Goal: Browse casually: Explore the website without a specific task or goal

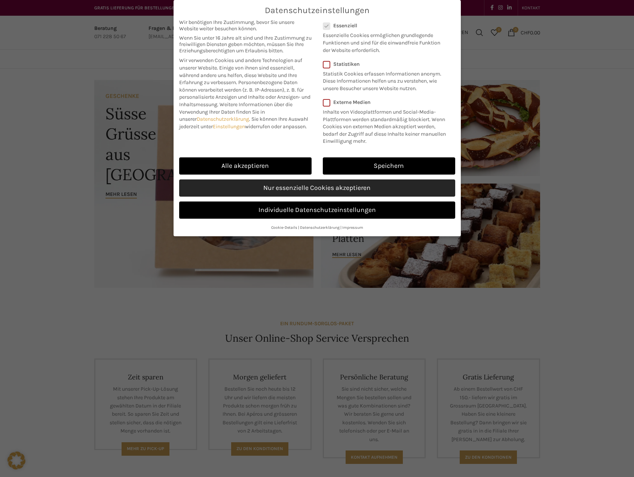
click at [383, 190] on link "Nur essenzielle Cookies akzeptieren" at bounding box center [317, 188] width 276 height 17
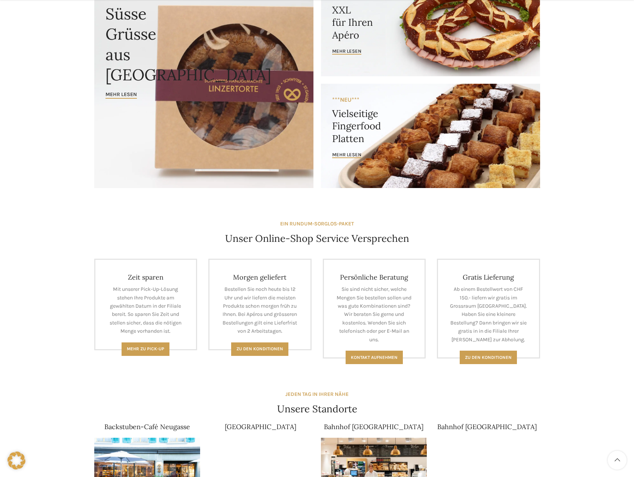
scroll to position [150, 0]
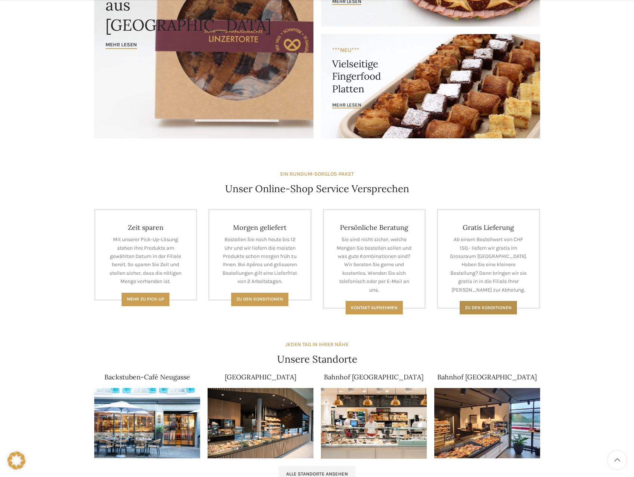
click at [504, 305] on span "Zu den konditionen" at bounding box center [488, 307] width 47 height 5
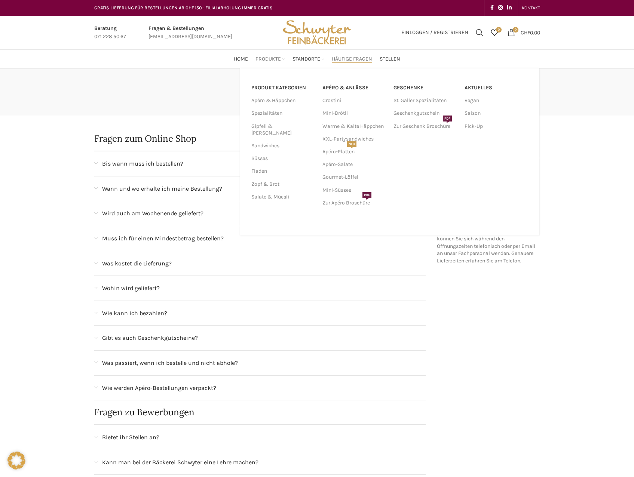
click at [267, 55] on link "Produkte" at bounding box center [271, 59] width 30 height 15
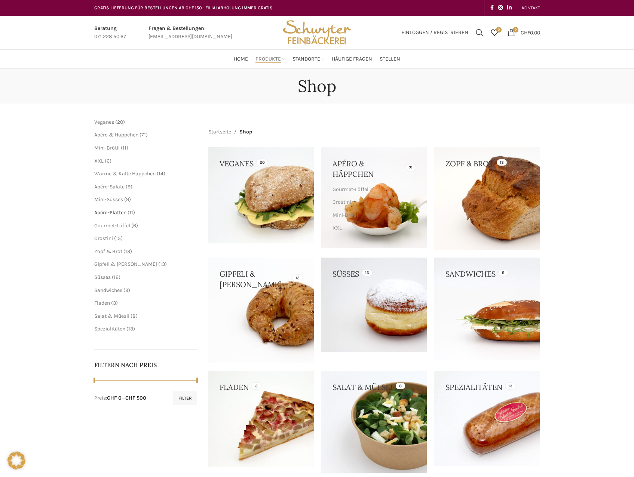
click at [106, 211] on span "Apéro-Platten" at bounding box center [110, 212] width 32 height 6
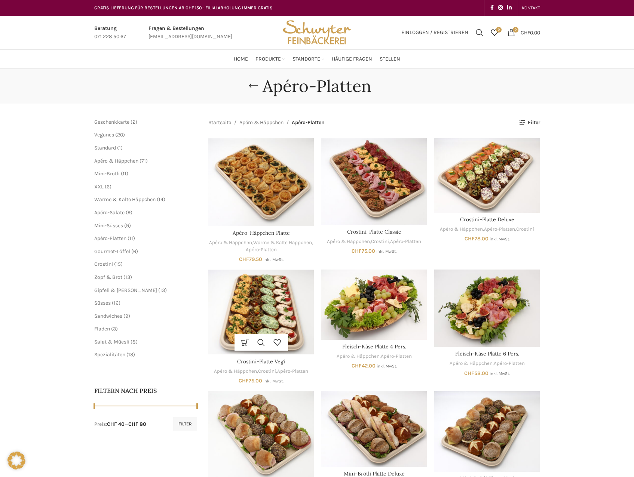
click at [263, 306] on img "Crostini-Platte Vegi" at bounding box center [260, 312] width 105 height 85
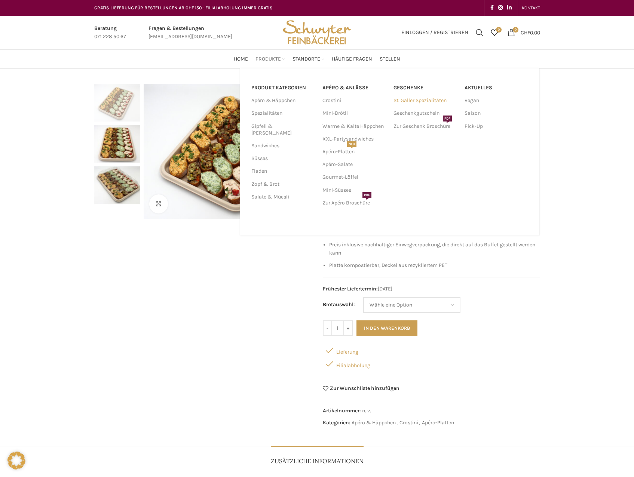
click at [416, 102] on link "St. Galler Spezialitäten" at bounding box center [426, 100] width 64 height 13
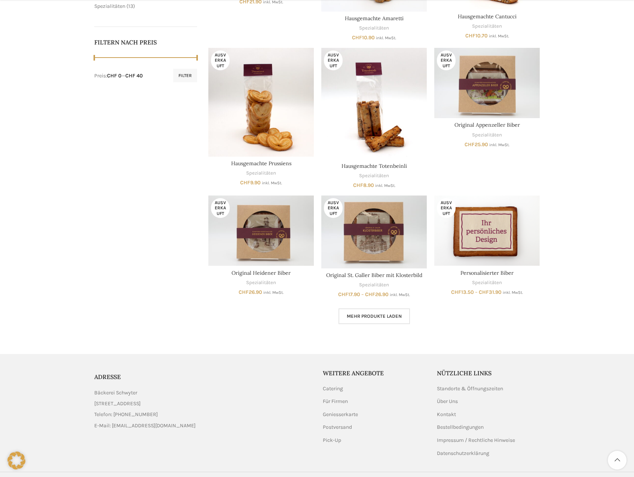
scroll to position [349, 0]
click at [496, 274] on link "Personalisierter Biber" at bounding box center [487, 272] width 53 height 7
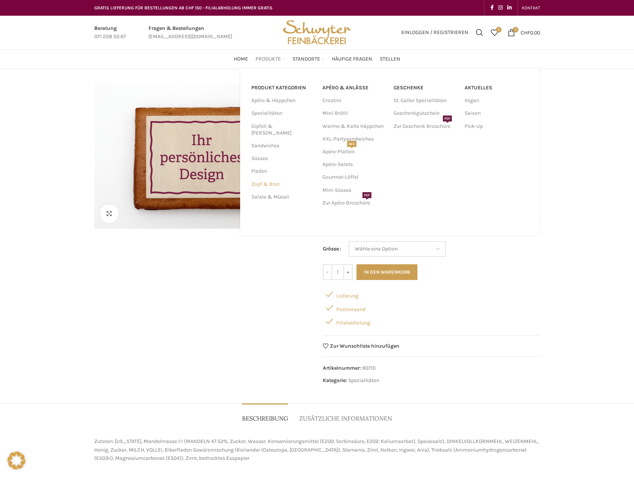
click at [273, 178] on link "Zopf & Brot" at bounding box center [282, 184] width 62 height 13
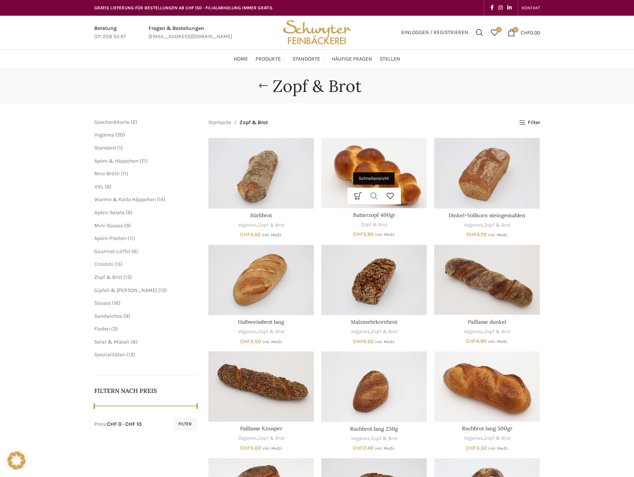
click at [382, 190] on link "Schnellansicht" at bounding box center [374, 196] width 16 height 17
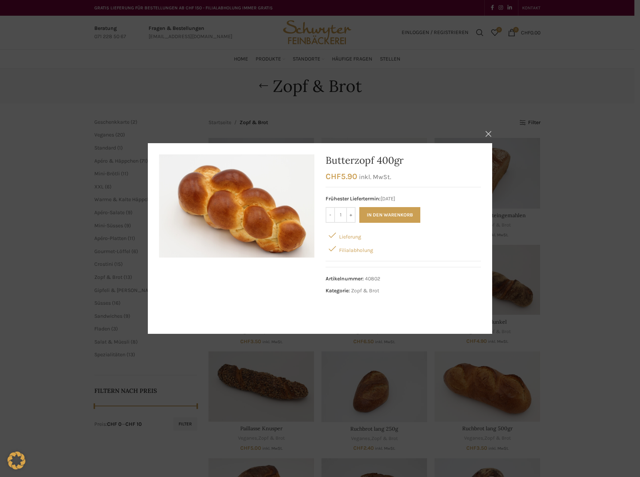
click at [485, 135] on button "×" at bounding box center [488, 134] width 19 height 19
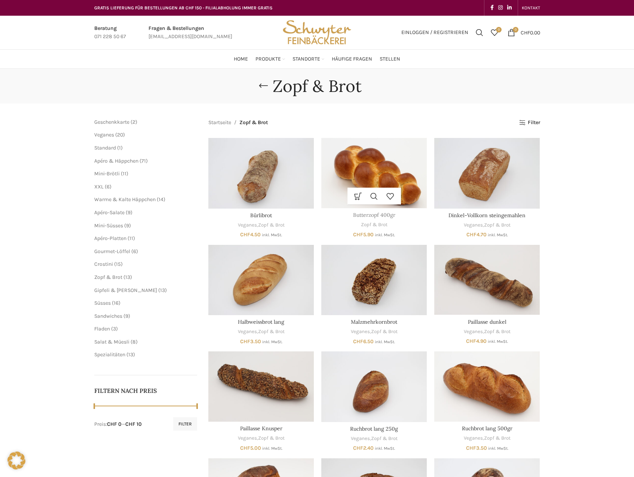
click at [370, 215] on link "Butterzopf 400gr" at bounding box center [374, 215] width 42 height 7
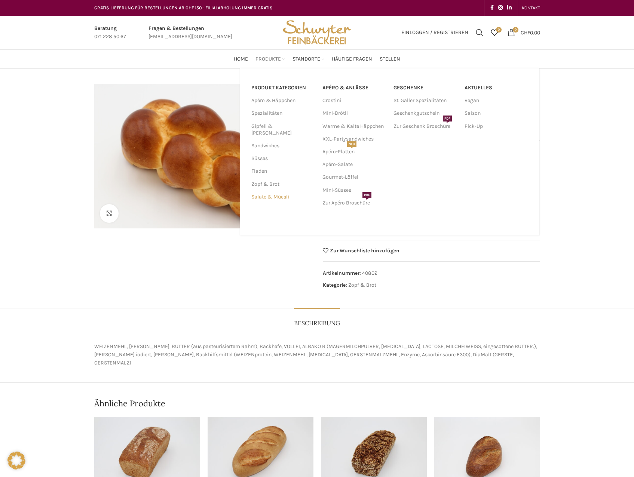
click at [263, 191] on link "Salate & Müesli" at bounding box center [282, 197] width 62 height 13
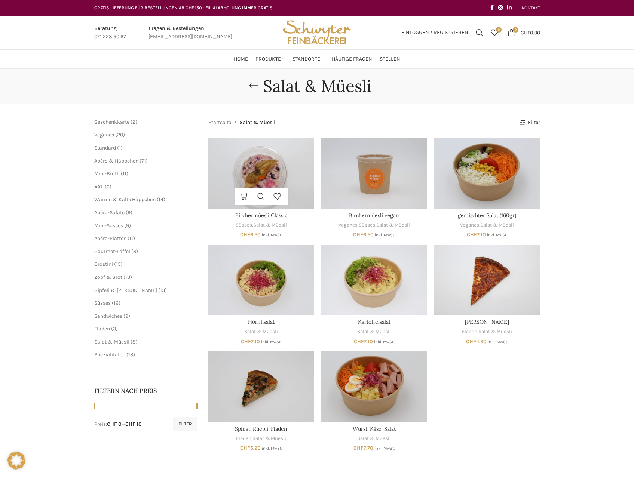
click at [257, 181] on img "Birchermüesli Classic" at bounding box center [260, 173] width 105 height 70
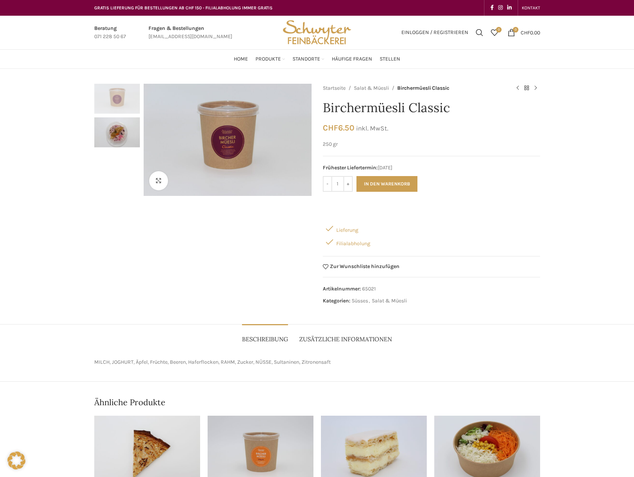
click at [348, 337] on span "Zusätzliche Informationen" at bounding box center [345, 340] width 93 height 8
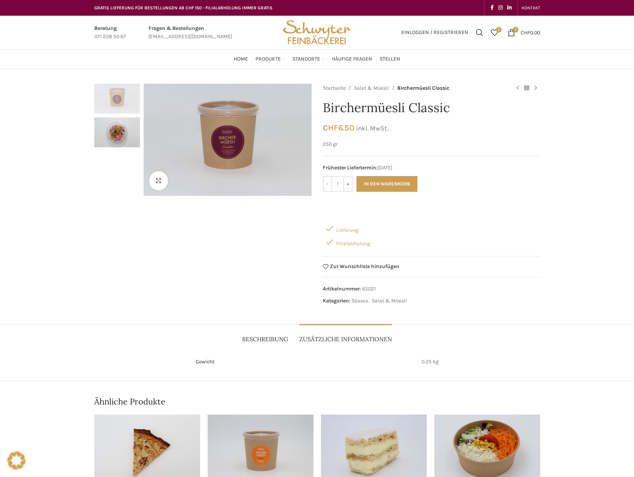
click at [271, 340] on span "Beschreibung" at bounding box center [265, 340] width 46 height 8
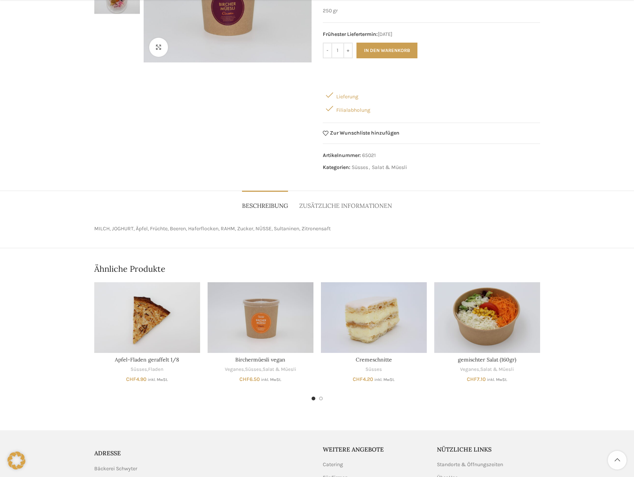
scroll to position [150, 0]
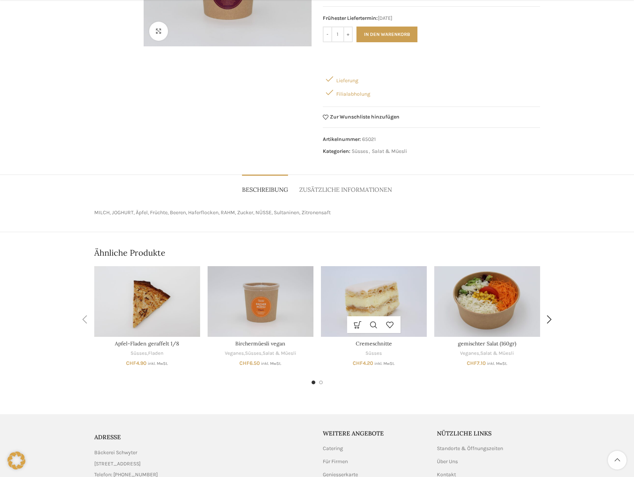
click at [362, 297] on img "Cremeschnitte" at bounding box center [374, 301] width 106 height 71
